Goal: Task Accomplishment & Management: Manage account settings

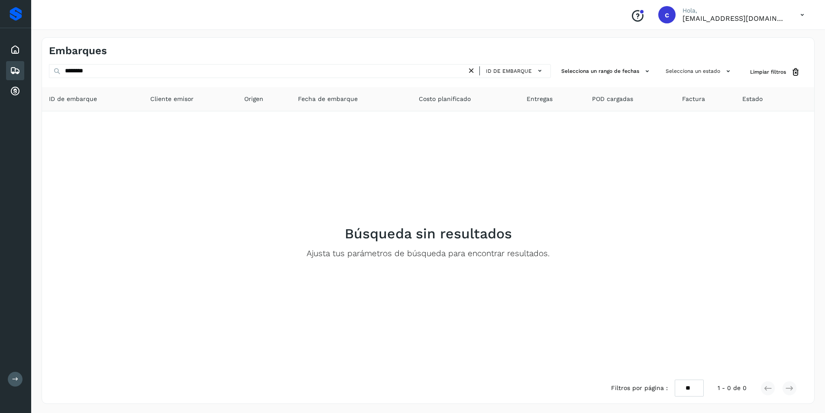
click at [474, 71] on icon at bounding box center [471, 70] width 9 height 9
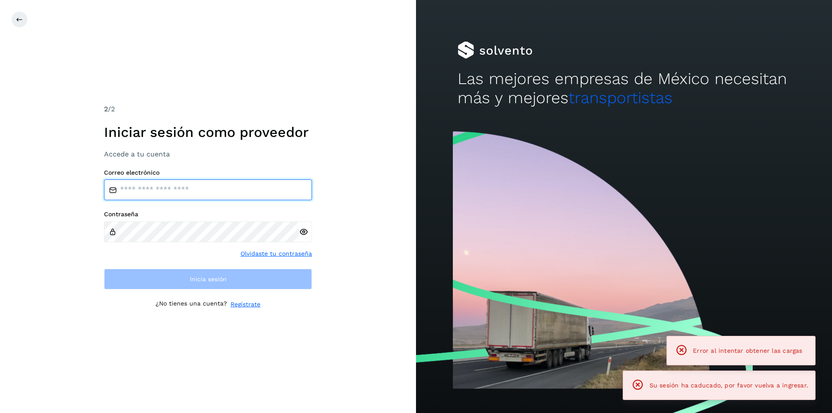
type input "**********"
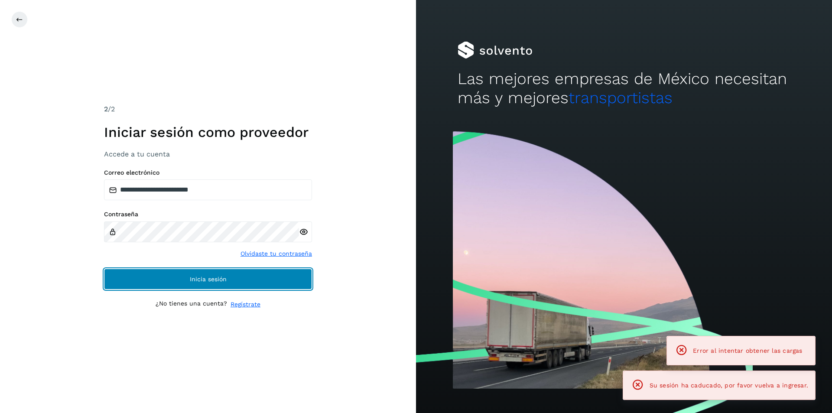
click at [256, 278] on button "Inicia sesión" at bounding box center [208, 279] width 208 height 21
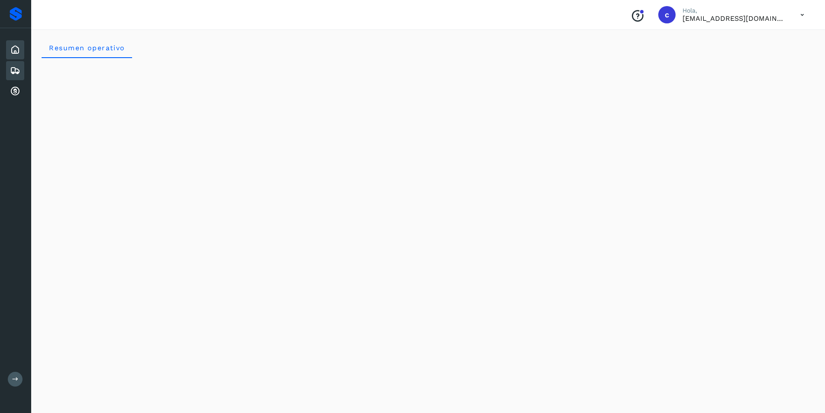
click at [18, 72] on icon at bounding box center [15, 70] width 10 height 10
